Goal: Communication & Community: Answer question/provide support

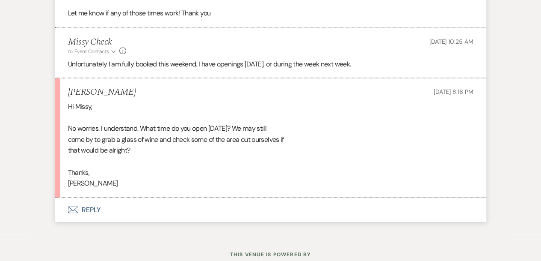
scroll to position [784, 0]
click at [86, 207] on button "Envelope Reply" at bounding box center [270, 209] width 431 height 24
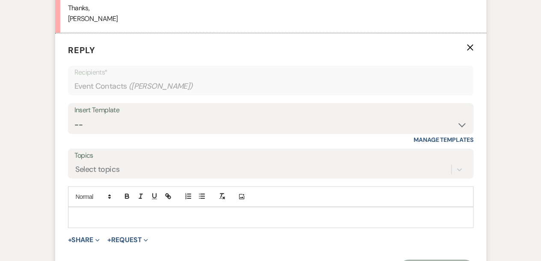
scroll to position [948, 0]
click at [88, 213] on p at bounding box center [271, 216] width 392 height 9
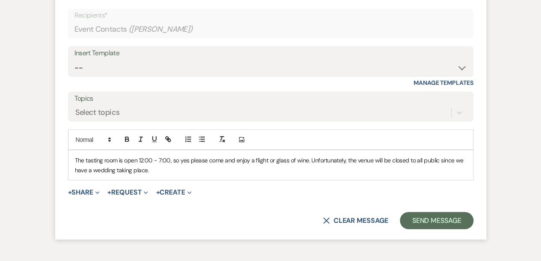
scroll to position [1005, 0]
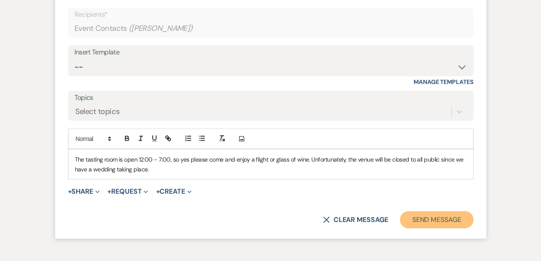
click at [442, 218] on button "Send Message" at bounding box center [436, 219] width 73 height 17
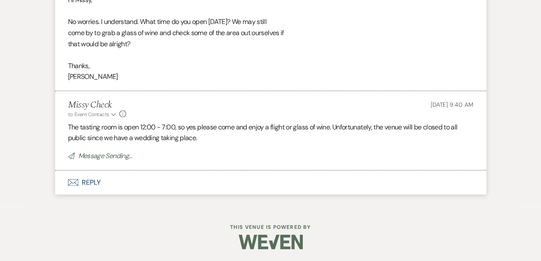
scroll to position [872, 0]
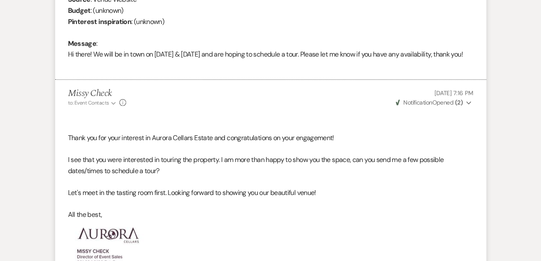
scroll to position [417, 0]
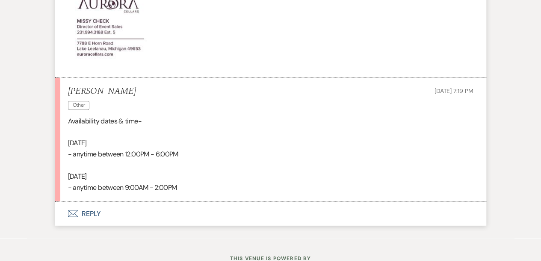
scroll to position [650, 0]
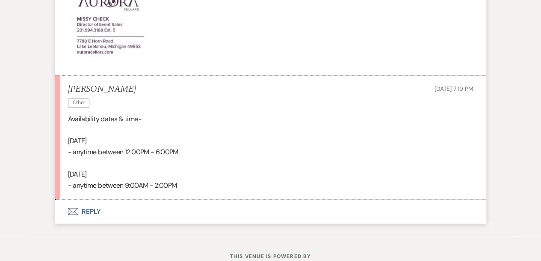
click at [86, 220] on button "Envelope Reply" at bounding box center [270, 211] width 431 height 24
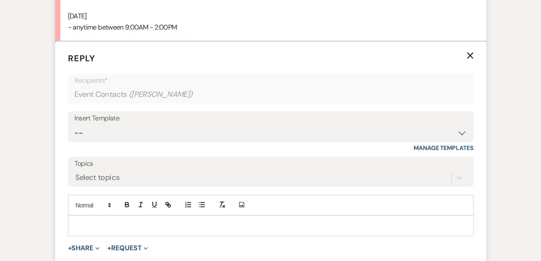
scroll to position [807, 0]
click at [85, 231] on p at bounding box center [271, 225] width 392 height 9
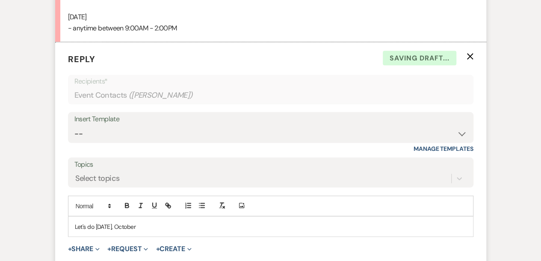
click at [150, 231] on p "Let's do Monday, October" at bounding box center [271, 225] width 392 height 9
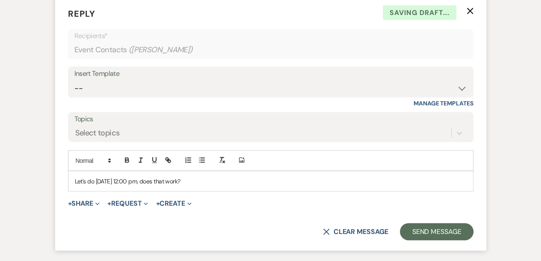
scroll to position [851, 0]
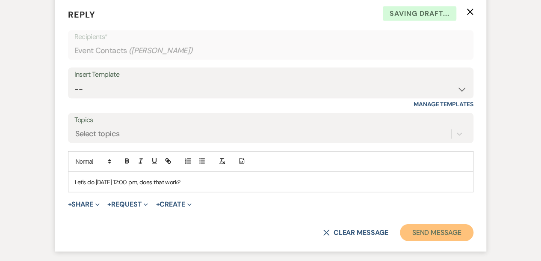
click at [437, 241] on button "Send Message" at bounding box center [436, 232] width 73 height 17
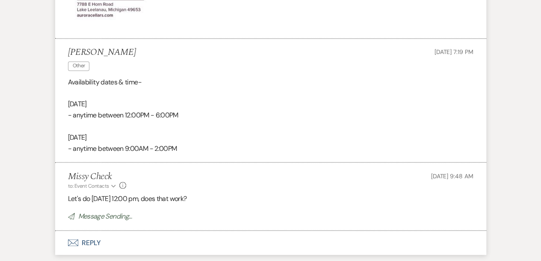
scroll to position [686, 0]
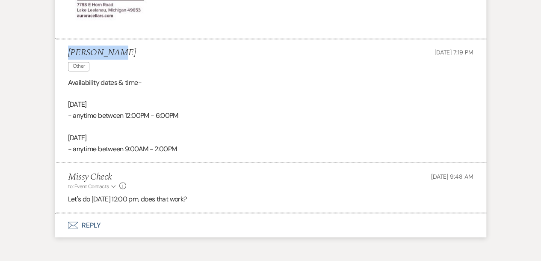
drag, startPoint x: 112, startPoint y: 60, endPoint x: 64, endPoint y: 58, distance: 48.4
click at [64, 58] on li "Taylor Gray Other Sep 17, 2025, 7:19 PM Availability dates & time- October 5th …" at bounding box center [270, 101] width 431 height 124
copy h5 "Taylor Gray"
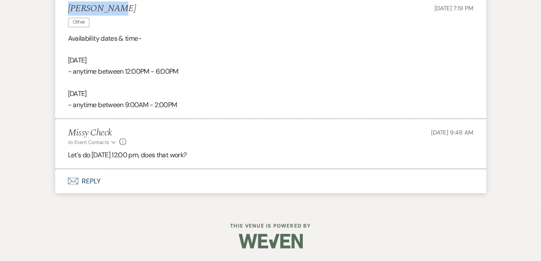
scroll to position [731, 0]
click at [96, 188] on button "Envelope Reply" at bounding box center [270, 181] width 431 height 24
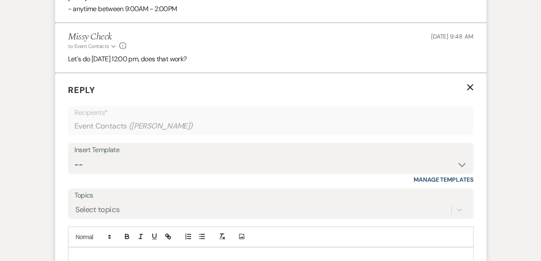
scroll to position [882, 0]
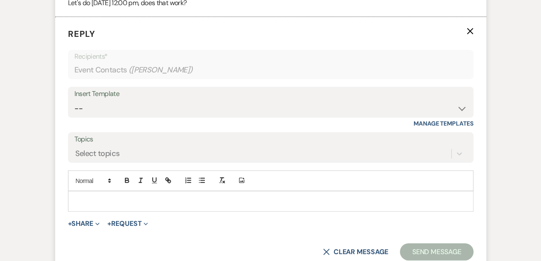
click at [116, 206] on p at bounding box center [271, 200] width 392 height 9
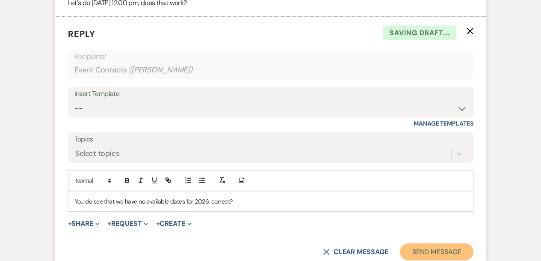
click at [423, 256] on button "Send Message" at bounding box center [436, 251] width 73 height 17
